Goal: Task Accomplishment & Management: Complete application form

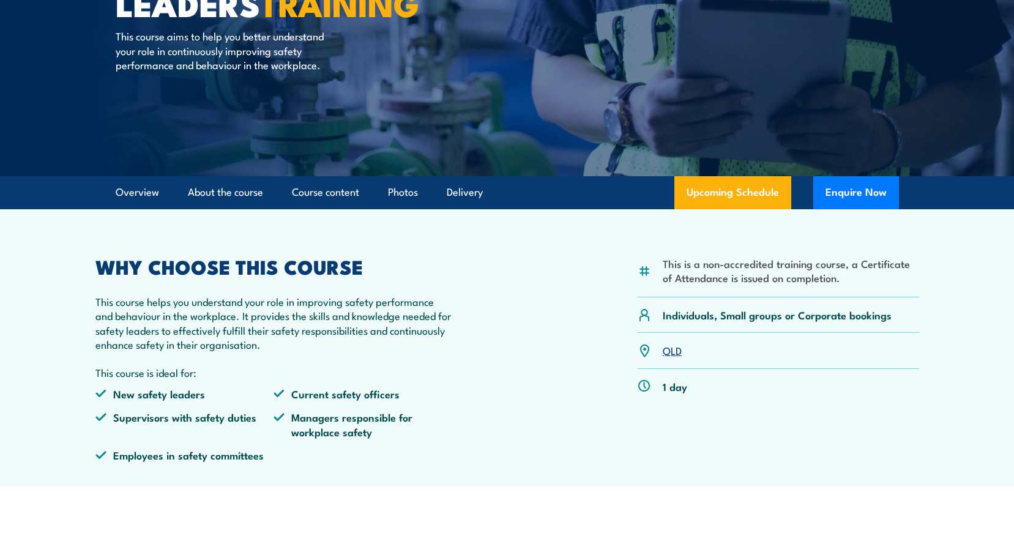
scroll to position [184, 0]
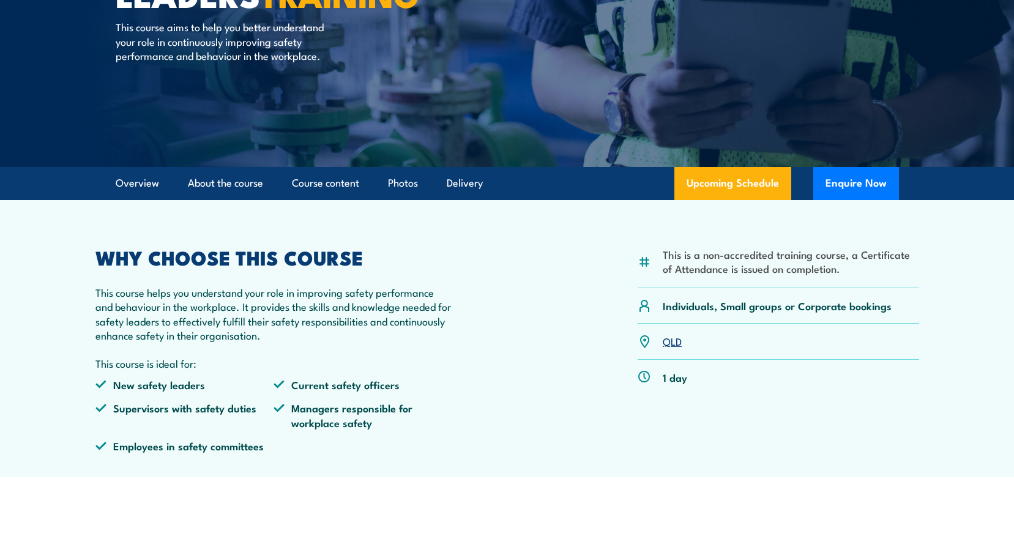
click at [670, 343] on link "QLD" at bounding box center [671, 340] width 19 height 15
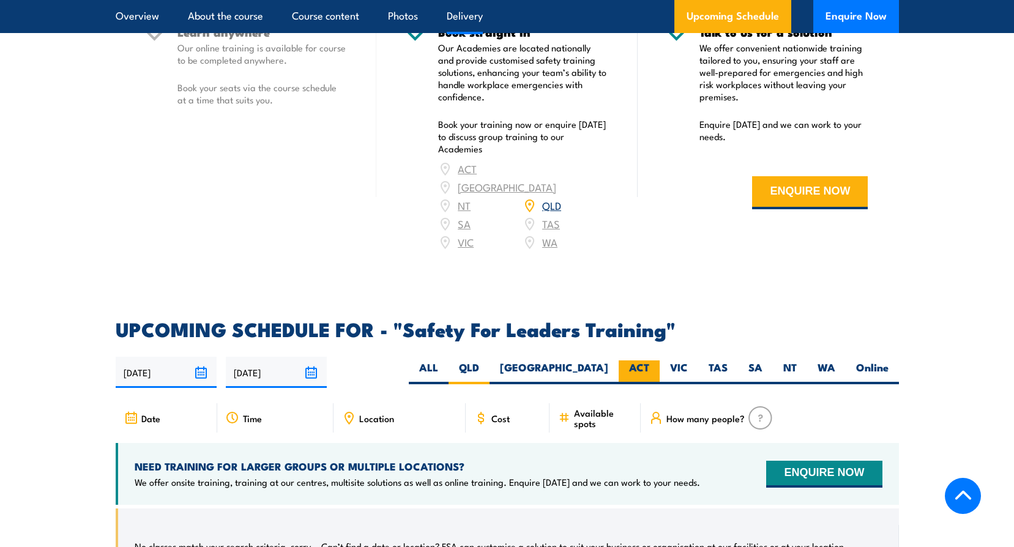
scroll to position [1621, 0]
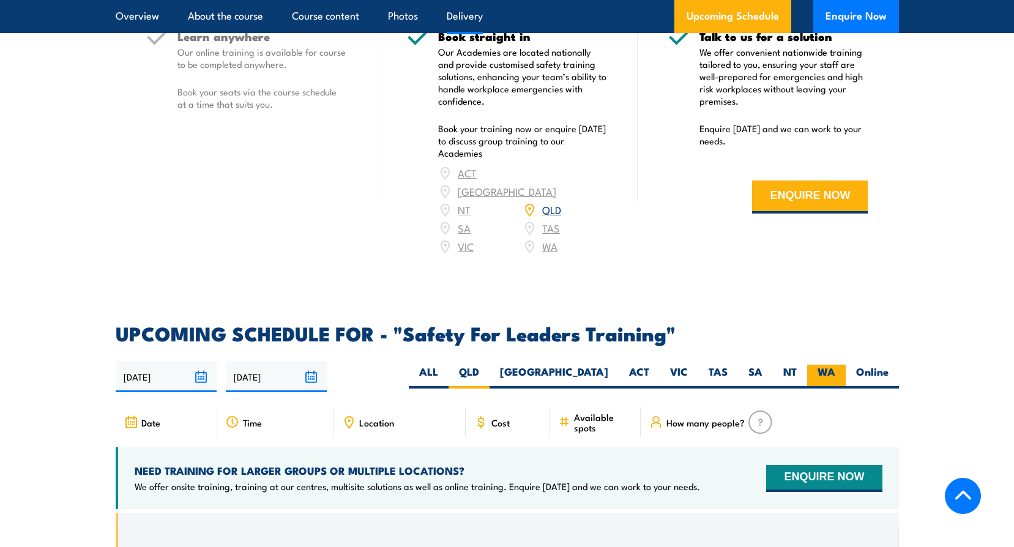
click at [821, 365] on label "WA" at bounding box center [826, 377] width 39 height 24
click at [835, 365] on input "WA" at bounding box center [839, 369] width 8 height 8
radio input "true"
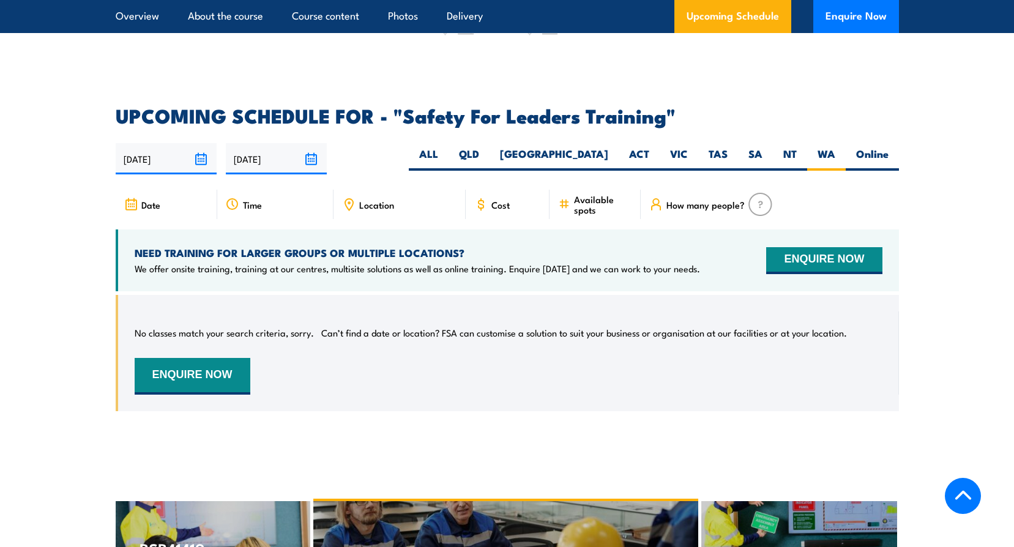
scroll to position [1743, 0]
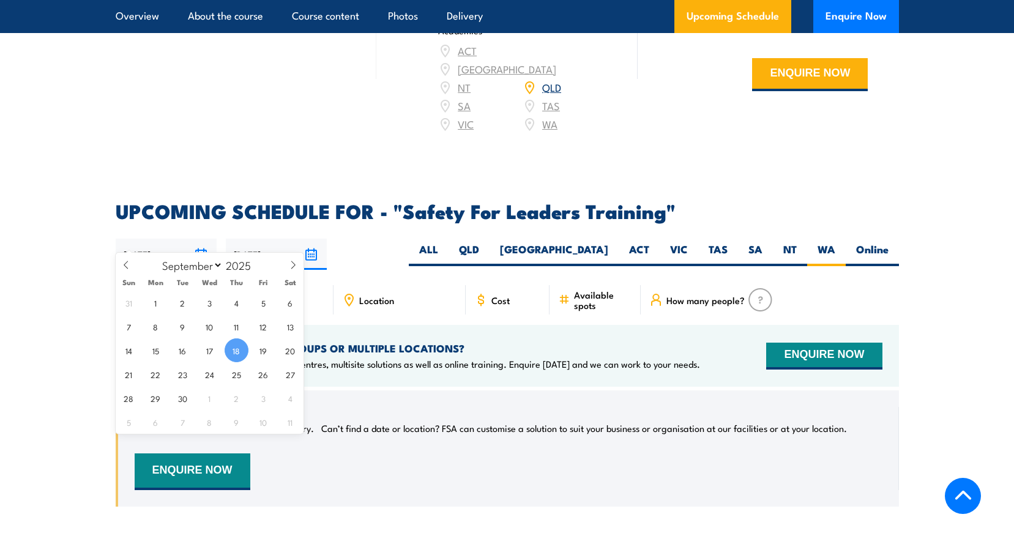
click at [157, 239] on input "[DATE]" at bounding box center [166, 254] width 101 height 31
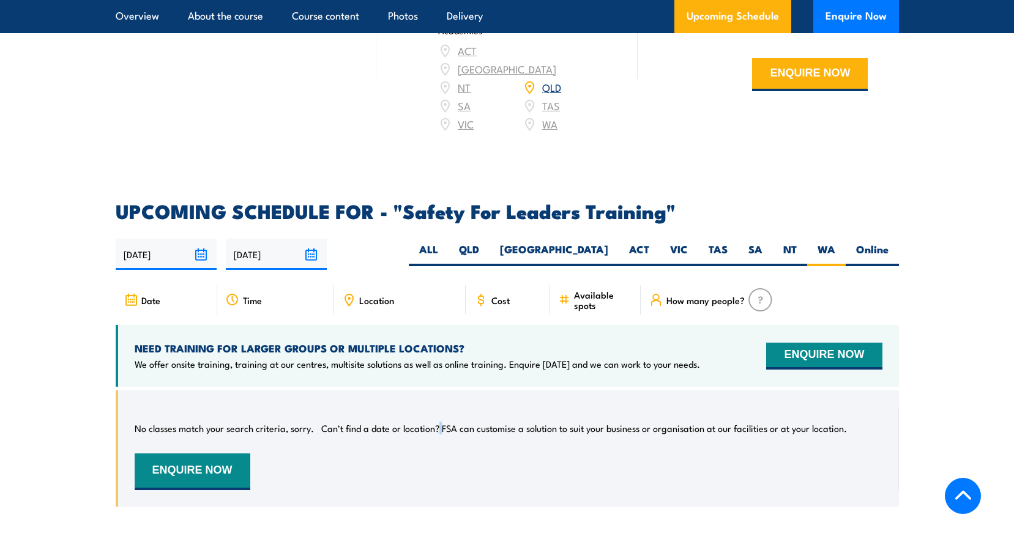
drag, startPoint x: 438, startPoint y: 458, endPoint x: 426, endPoint y: 448, distance: 15.7
click at [439, 457] on div "No classes match your search criteria, sorry. Can’t find a date or location? FS…" at bounding box center [508, 448] width 747 height 83
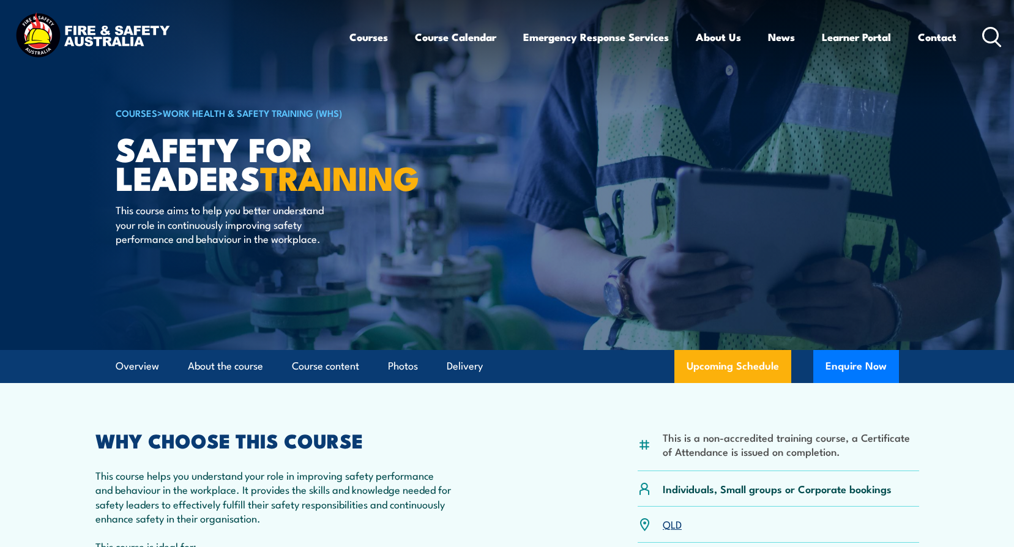
scroll to position [0, 0]
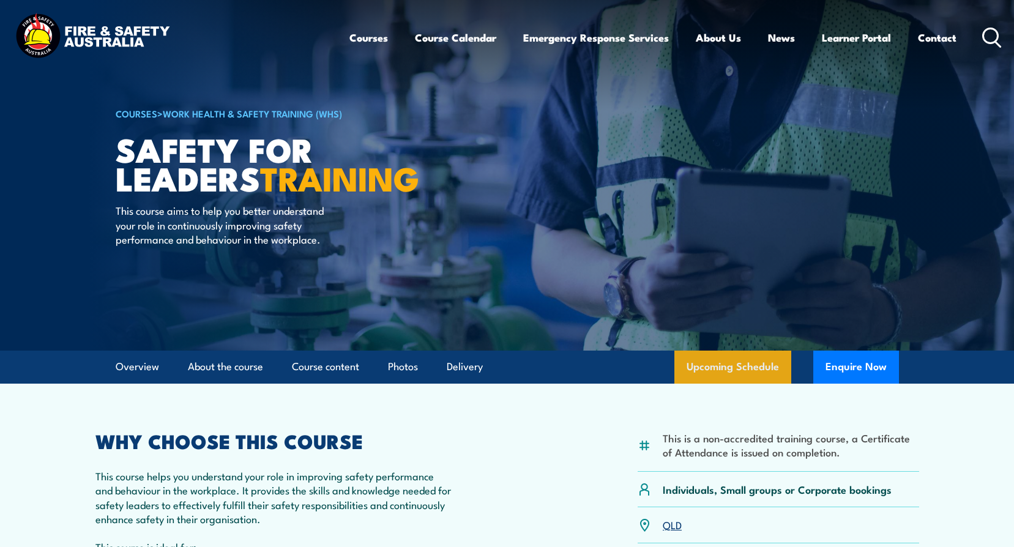
click at [732, 363] on link "Upcoming Schedule" at bounding box center [732, 366] width 117 height 33
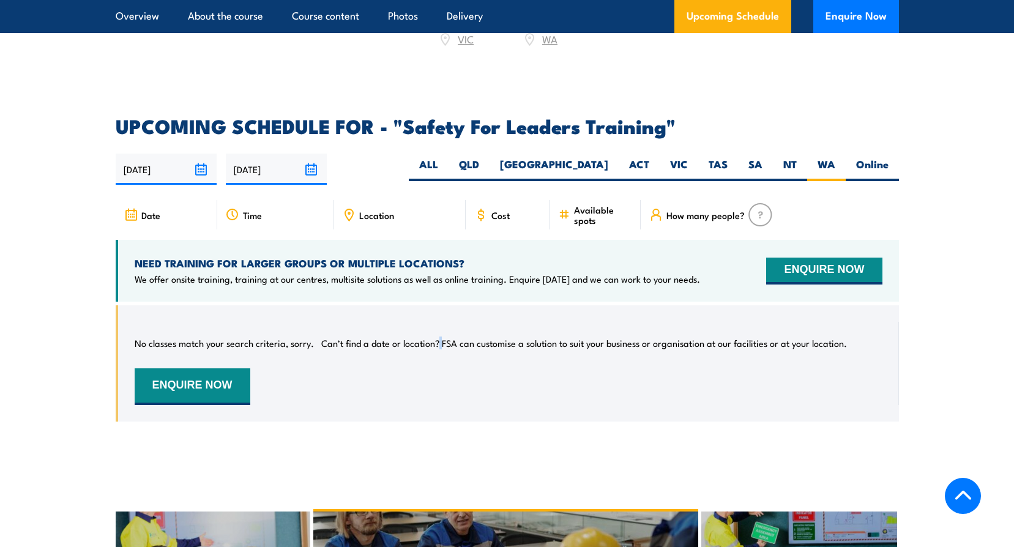
scroll to position [1804, 0]
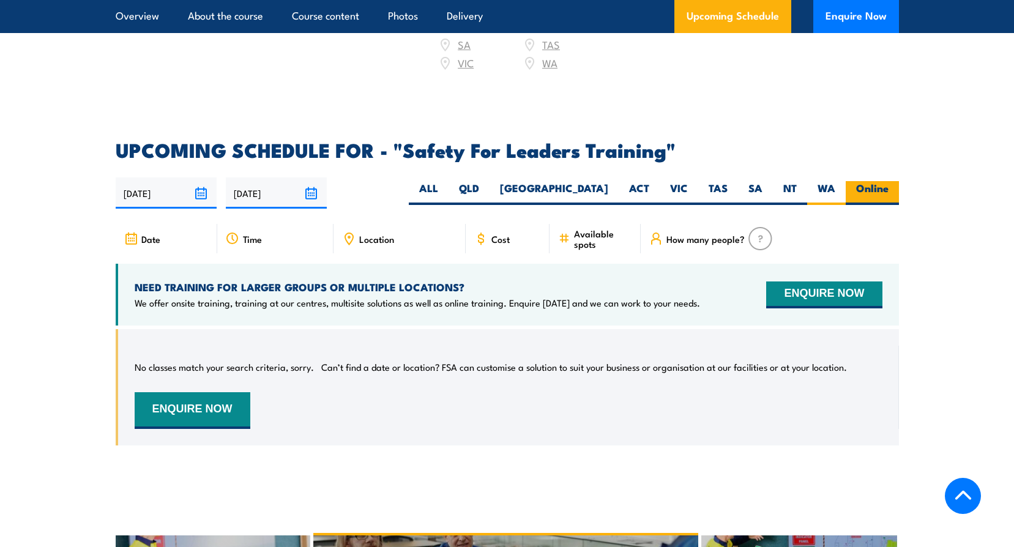
click at [859, 181] on label "Online" at bounding box center [871, 193] width 53 height 24
click at [888, 181] on input "Online" at bounding box center [892, 185] width 8 height 8
radio input "true"
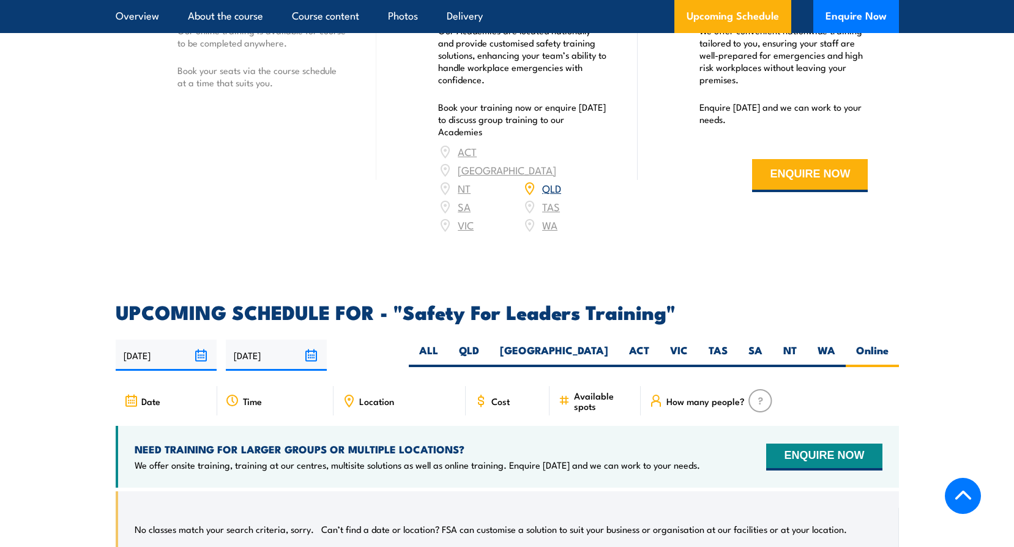
scroll to position [2002, 0]
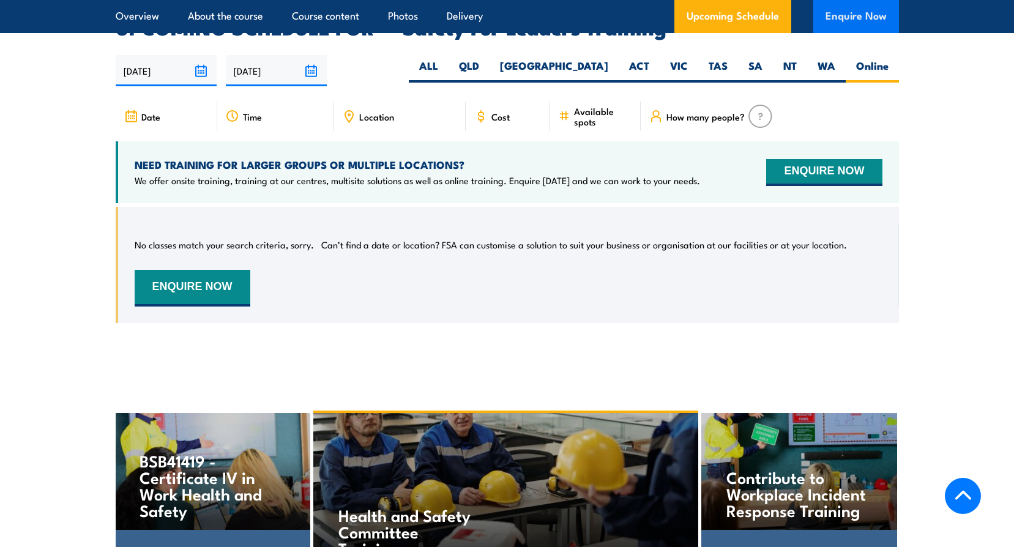
click at [850, 16] on button "Enquire Now" at bounding box center [856, 16] width 86 height 33
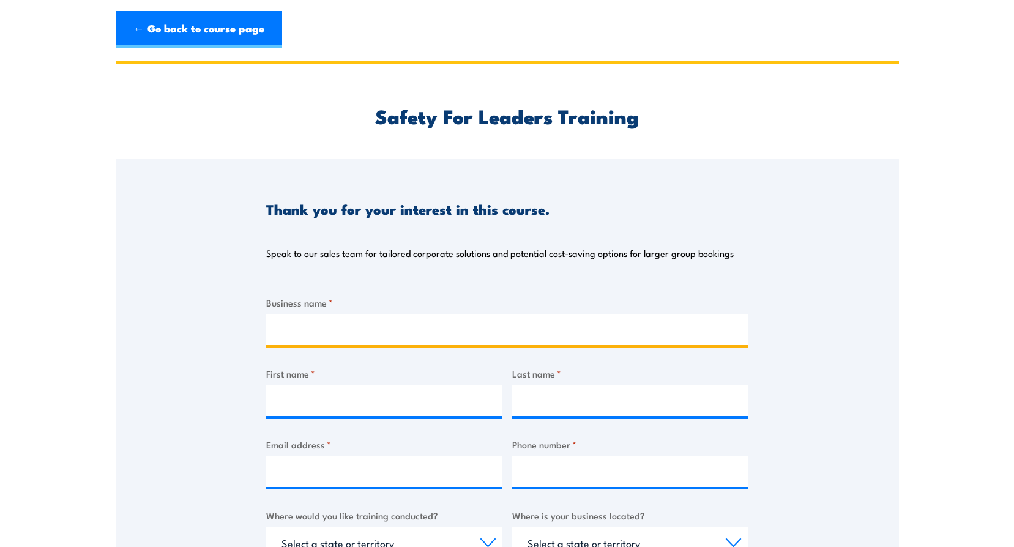
click at [290, 336] on input "Business name *" at bounding box center [506, 329] width 481 height 31
type input "Genus"
type input "[PERSON_NAME]"
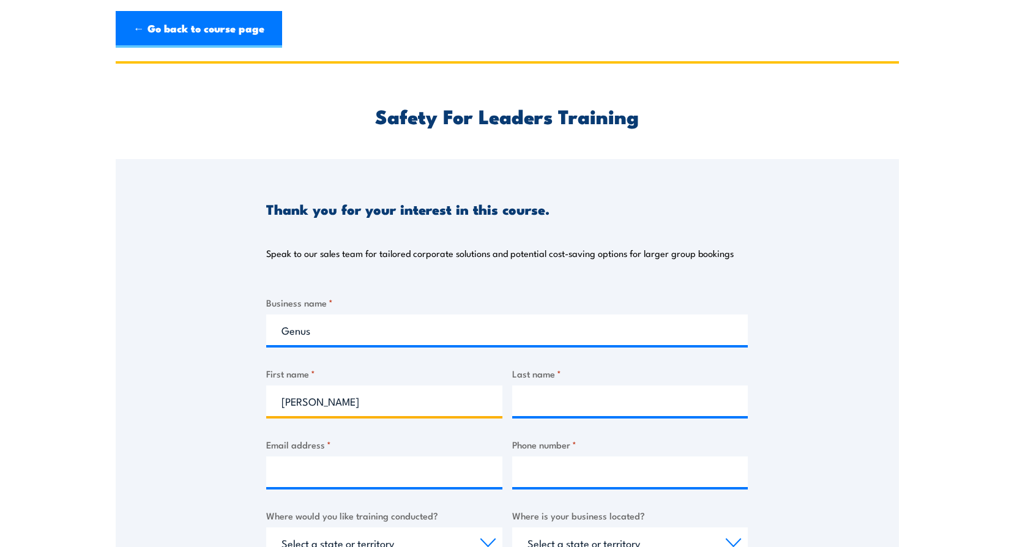
type input "Van Deventer"
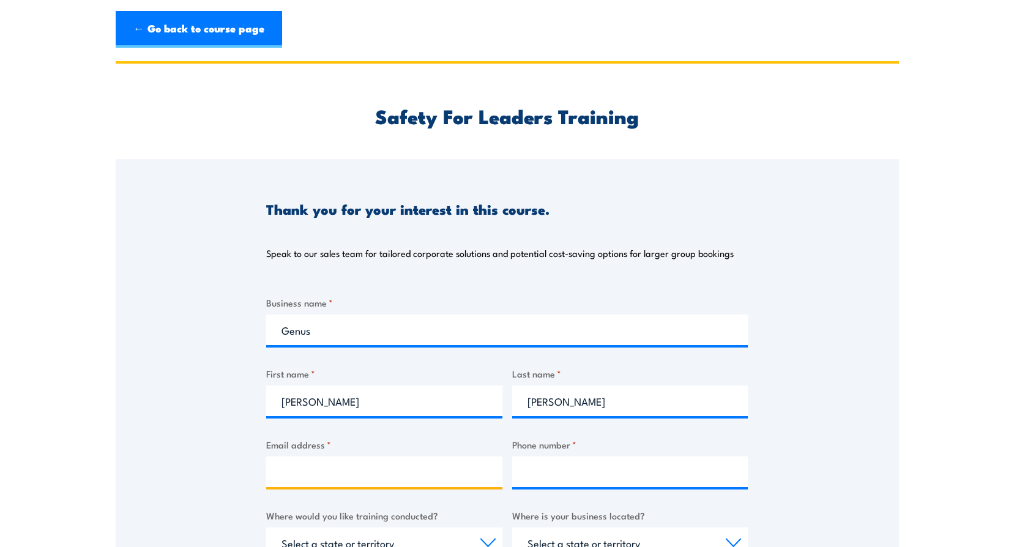
type input "michelle.vandeventer@genus.com.au"
type input "0436320898"
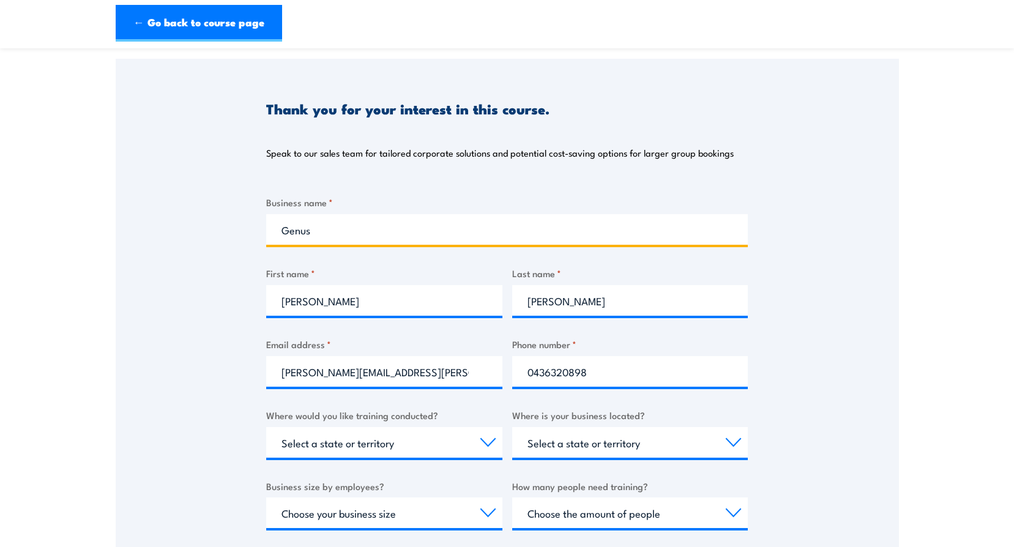
scroll to position [122, 0]
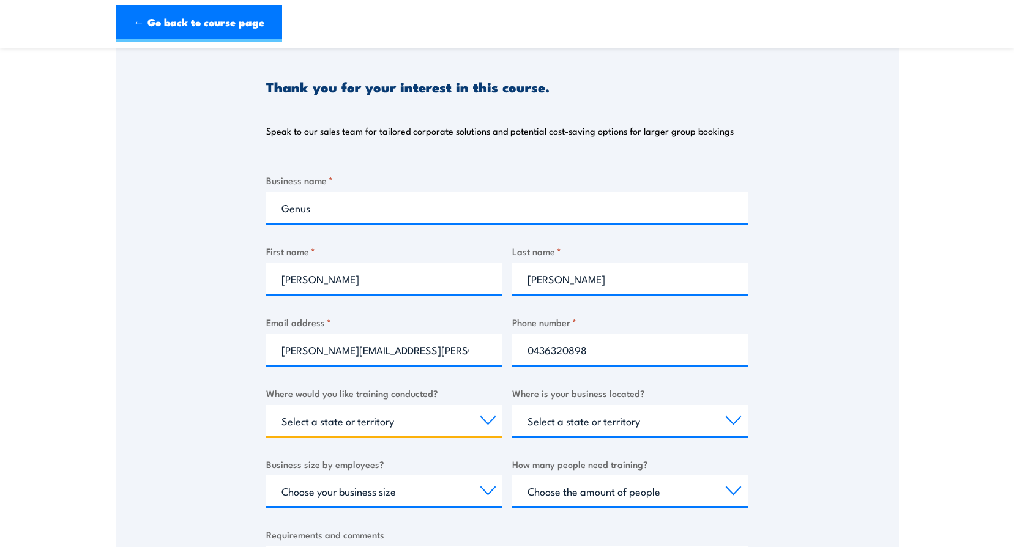
click at [373, 423] on select "Select a state or territory Nationally - multiple locations QLD NSW VIC SA ACT …" at bounding box center [384, 420] width 236 height 31
select select "WA"
click at [266, 405] on select "Select a state or territory Nationally - multiple locations QLD NSW VIC SA ACT …" at bounding box center [384, 420] width 236 height 31
click at [565, 420] on select "Select a state or territory QLD NSW VIC SA ACT WA TAS NT" at bounding box center [630, 420] width 236 height 31
select select "WA"
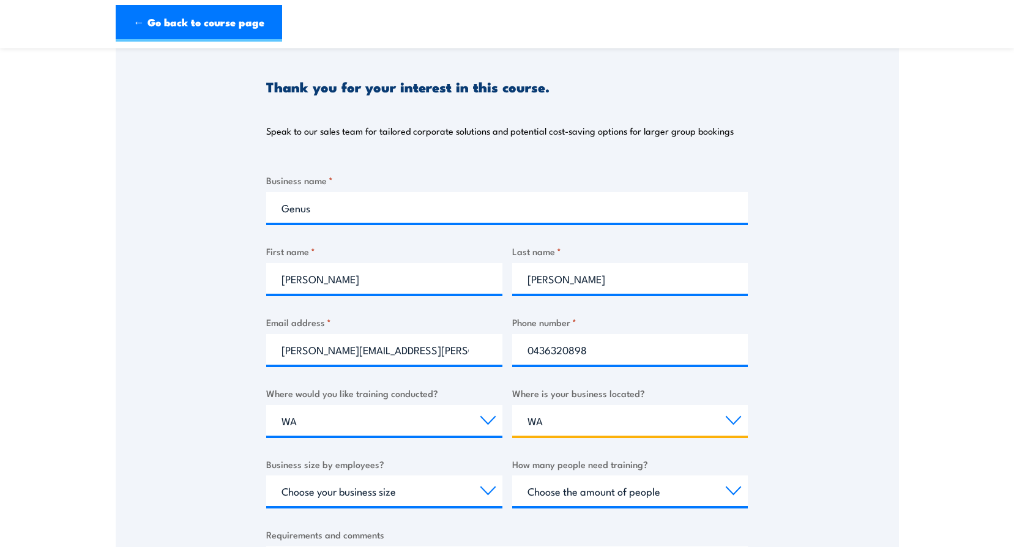
click at [512, 405] on select "Select a state or territory QLD NSW VIC SA ACT WA TAS NT" at bounding box center [630, 420] width 236 height 31
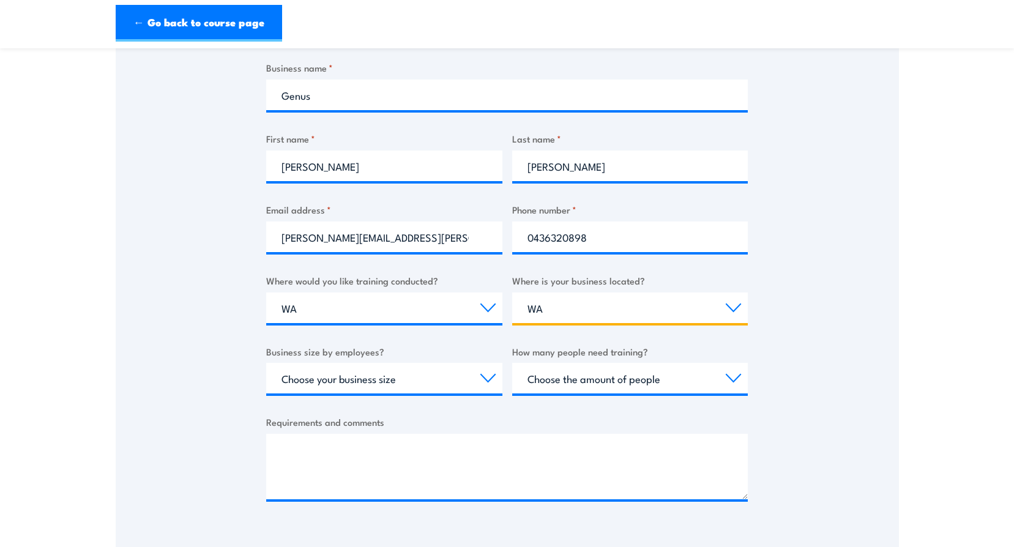
scroll to position [245, 0]
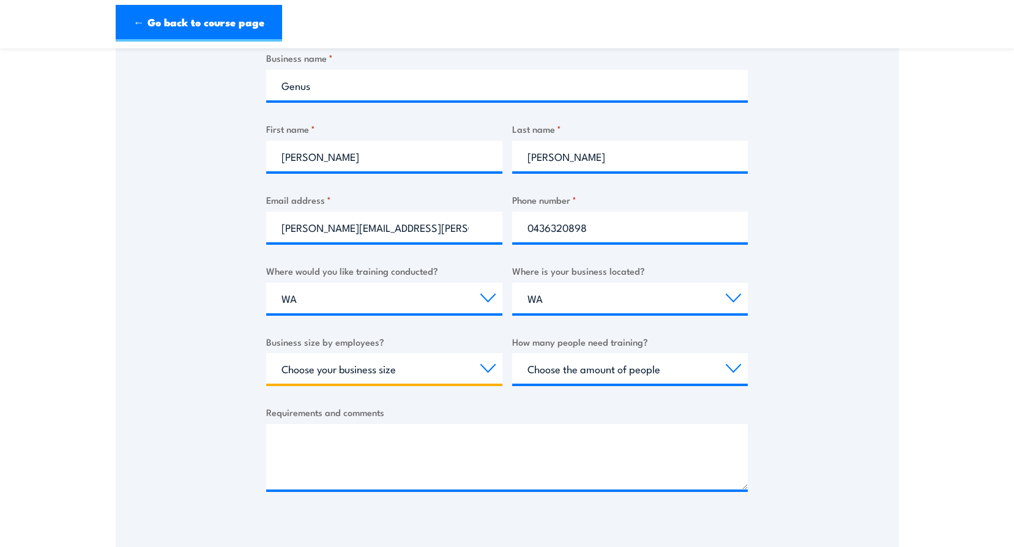
click at [319, 374] on select "Choose your business size 1 to 19 20 to 199 200+" at bounding box center [384, 368] width 236 height 31
select select "200+"
click at [266, 353] on select "Choose your business size 1 to 19 20 to 199 200+" at bounding box center [384, 368] width 236 height 31
click at [568, 373] on select "Choose the amount of people 1 to 4 5 to 19 20+" at bounding box center [630, 368] width 236 height 31
select select "1 to 4"
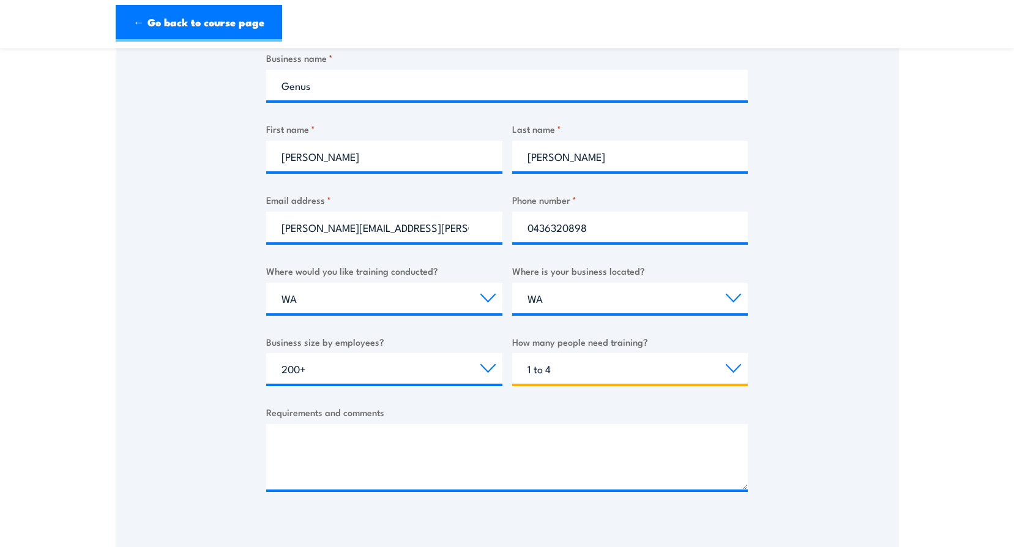
click at [512, 353] on select "Choose the amount of people 1 to 4 5 to 19 20+" at bounding box center [630, 368] width 236 height 31
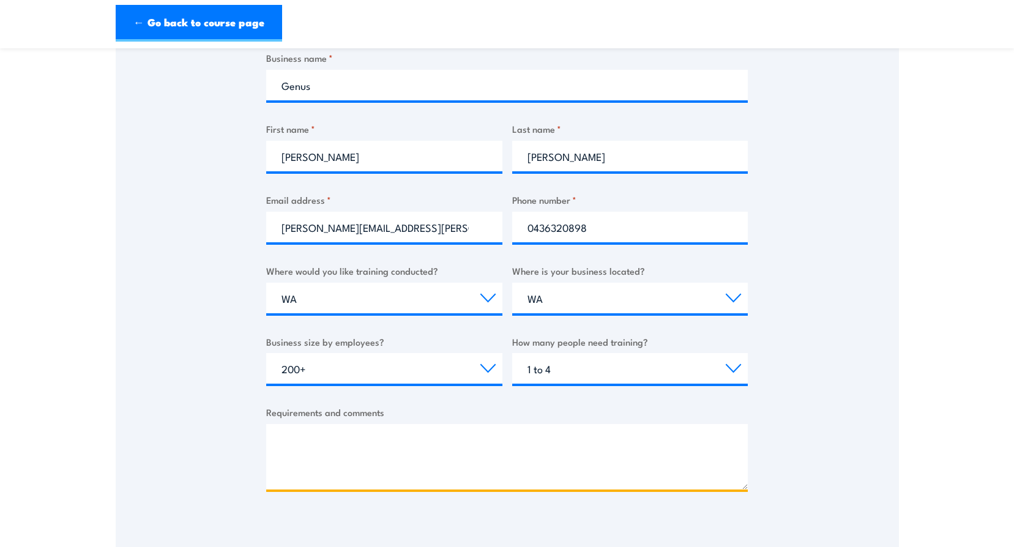
click at [305, 429] on textarea "Requirements and comments" at bounding box center [506, 456] width 481 height 65
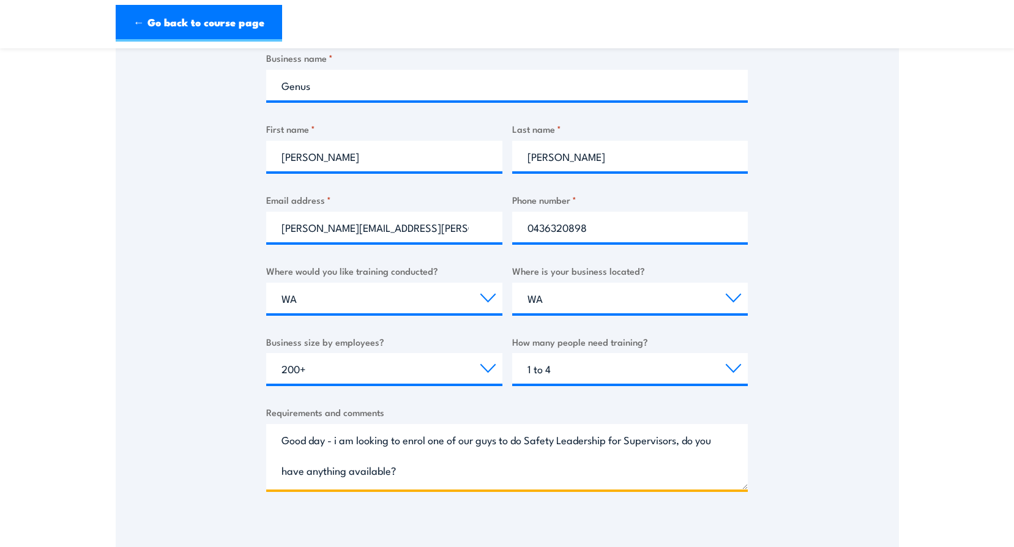
scroll to position [551, 0]
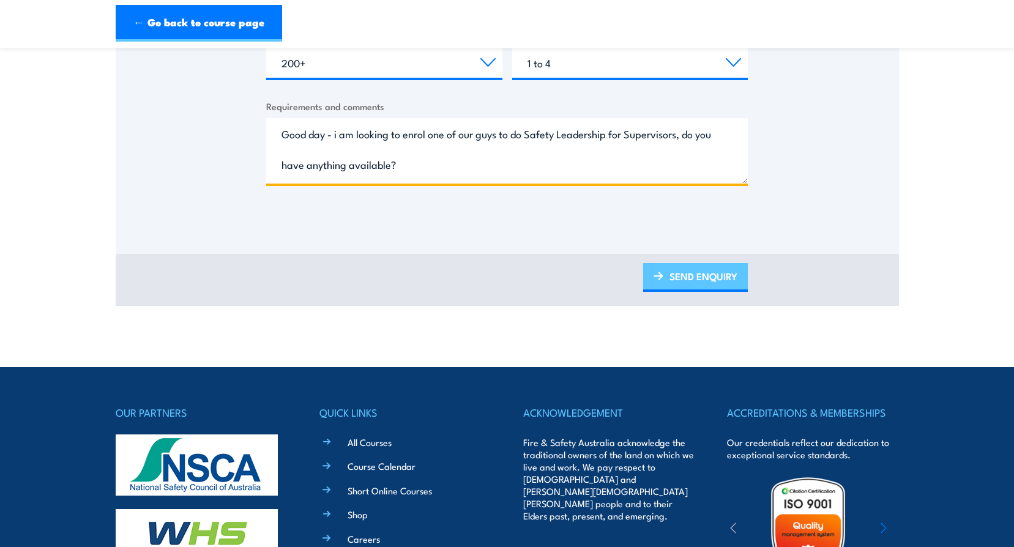
type textarea "Good day - i am looking to enrol one of our guys to do Safety Leadership for Su…"
click at [686, 276] on link "SEND ENQUIRY" at bounding box center [695, 277] width 105 height 29
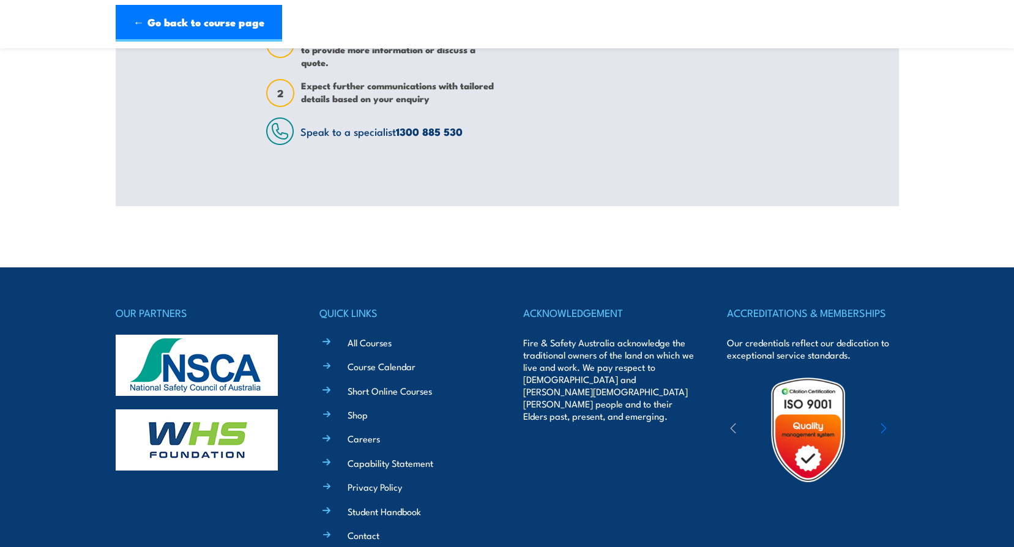
scroll to position [0, 0]
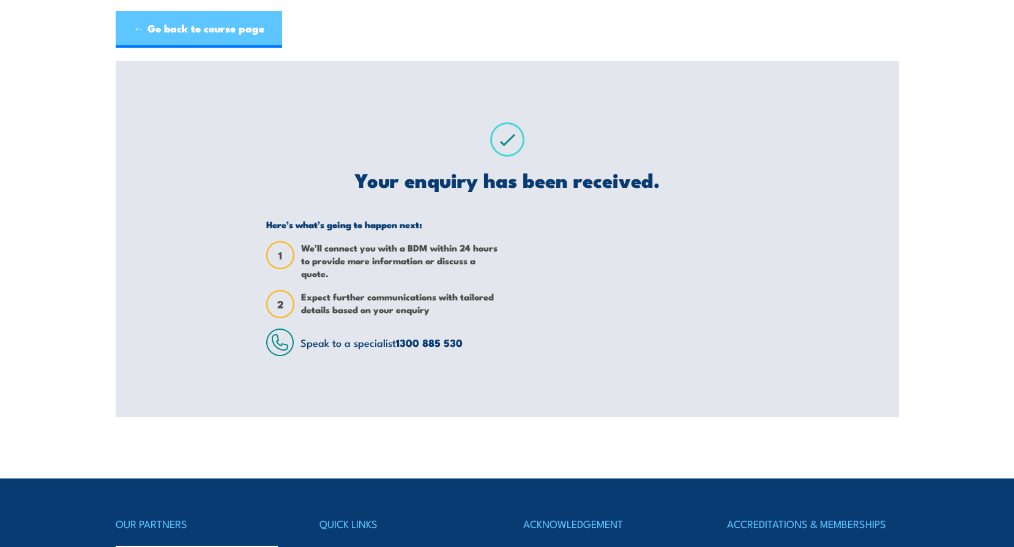
click at [190, 27] on link "← Go back to course page" at bounding box center [199, 29] width 166 height 37
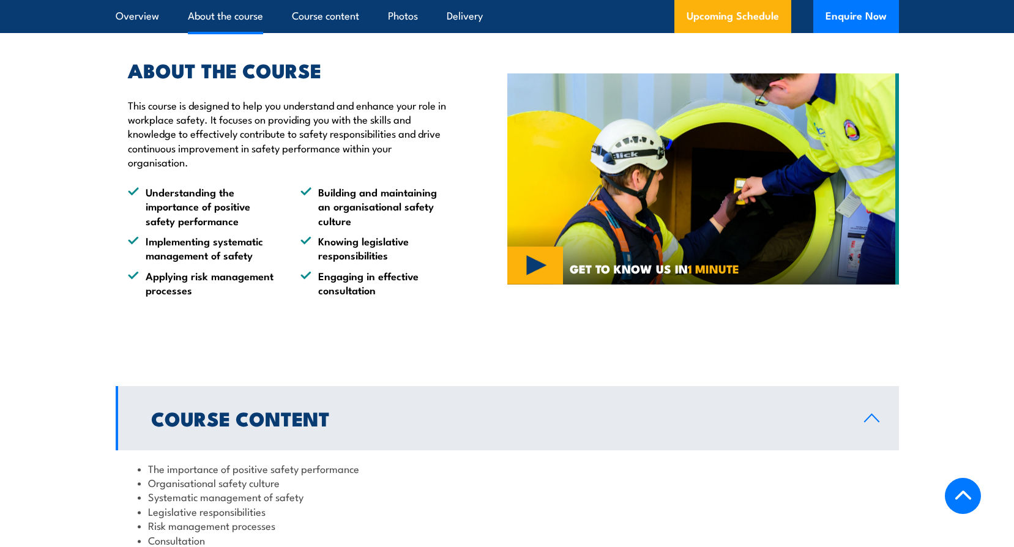
scroll to position [398, 0]
